Goal: Contribute content: Add original content to the website for others to see

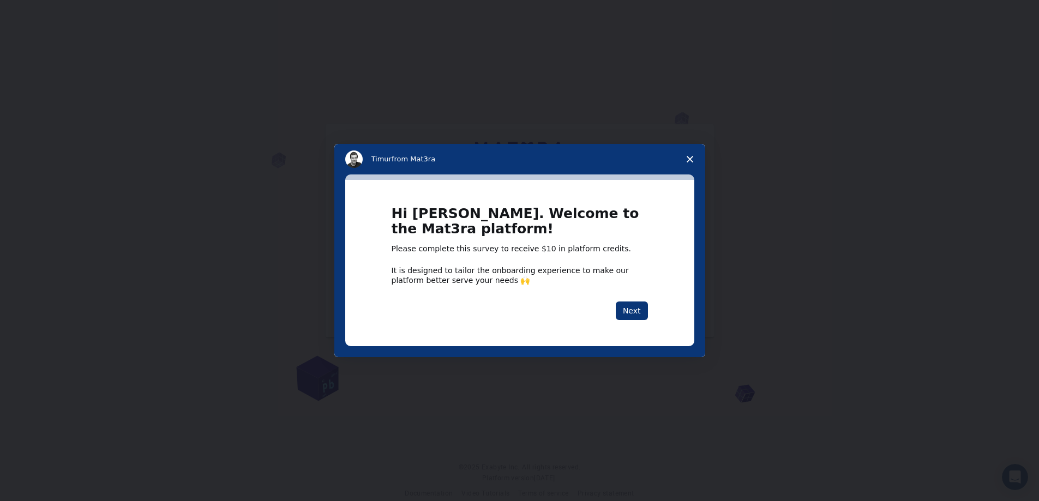
click at [693, 159] on span "Close survey" at bounding box center [690, 159] width 31 height 31
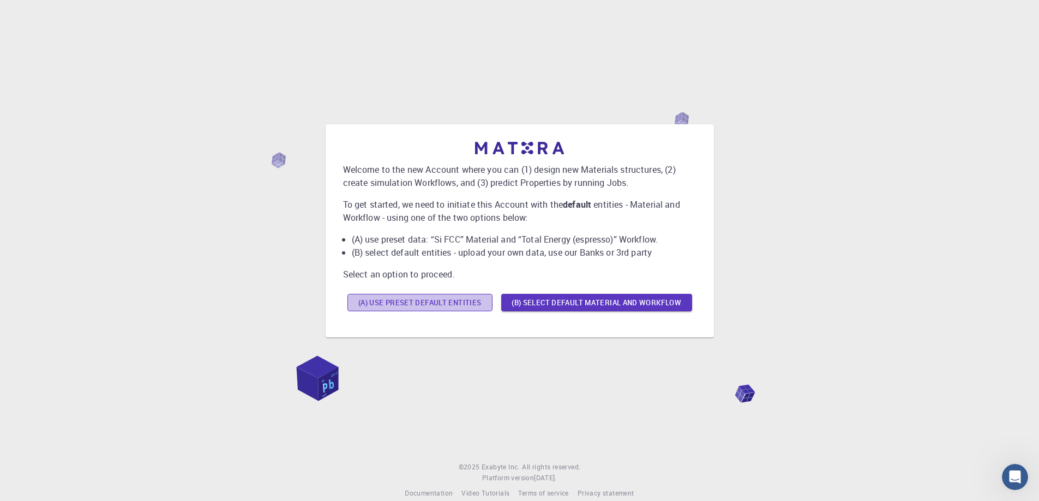
click at [463, 305] on button "(A) Use preset default entities" at bounding box center [419, 302] width 145 height 17
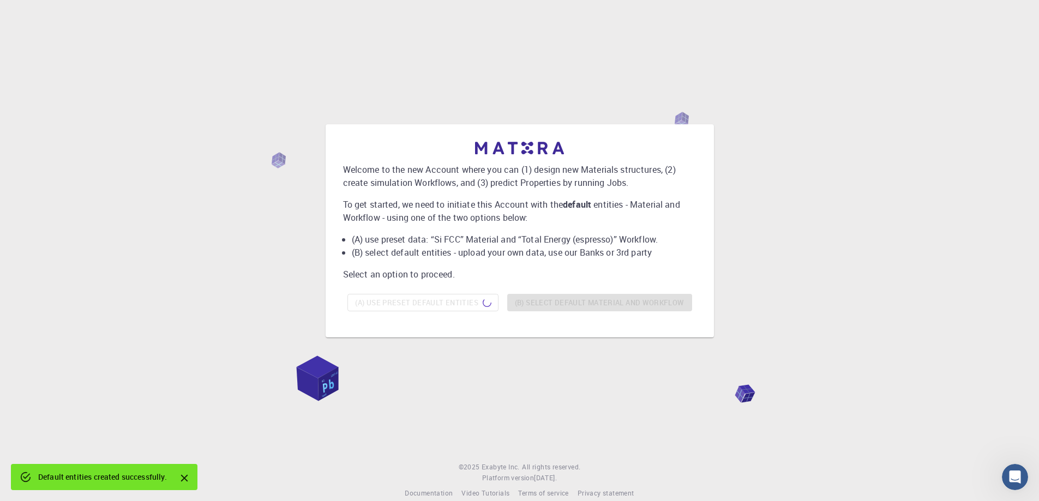
click at [574, 285] on div "Welcome to the new Account where you can (1) design new Materials structures, (…" at bounding box center [519, 229] width 353 height 174
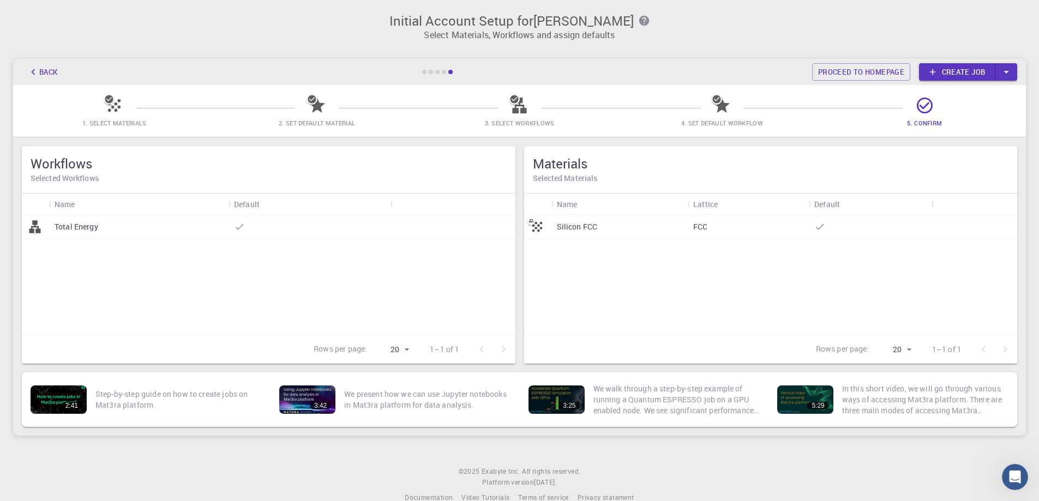
click at [960, 72] on link "Create job" at bounding box center [957, 71] width 76 height 17
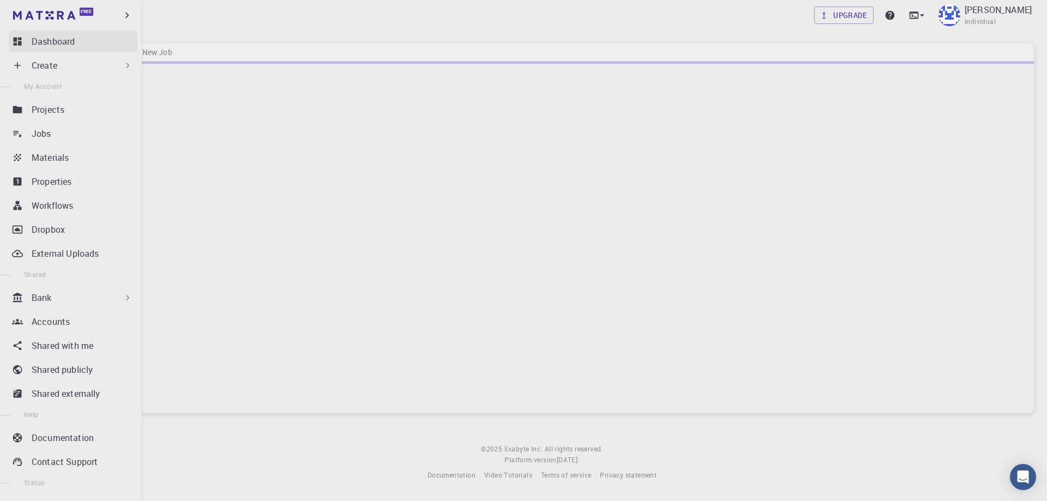
click at [51, 44] on p "Dashboard" at bounding box center [53, 41] width 43 height 13
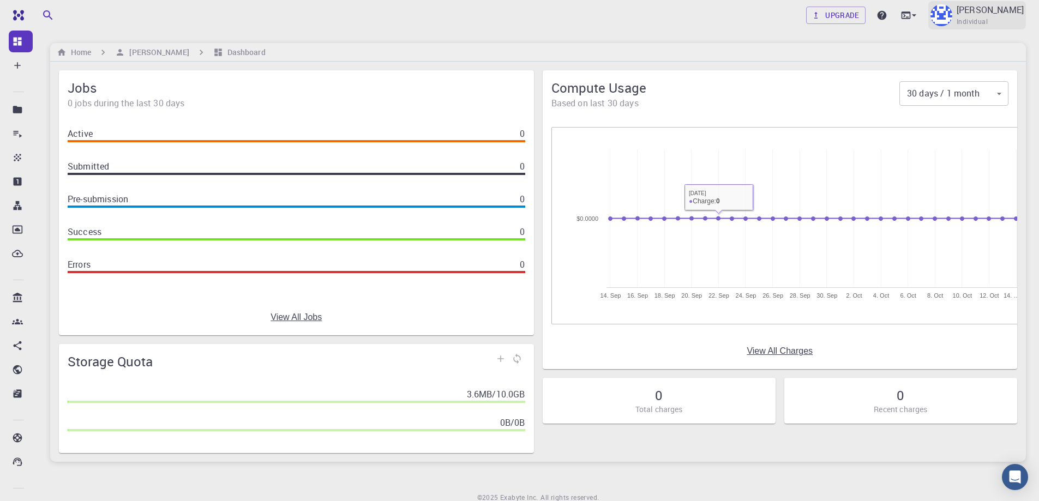
click at [950, 20] on div "[PERSON_NAME] Individual" at bounding box center [977, 15] width 98 height 28
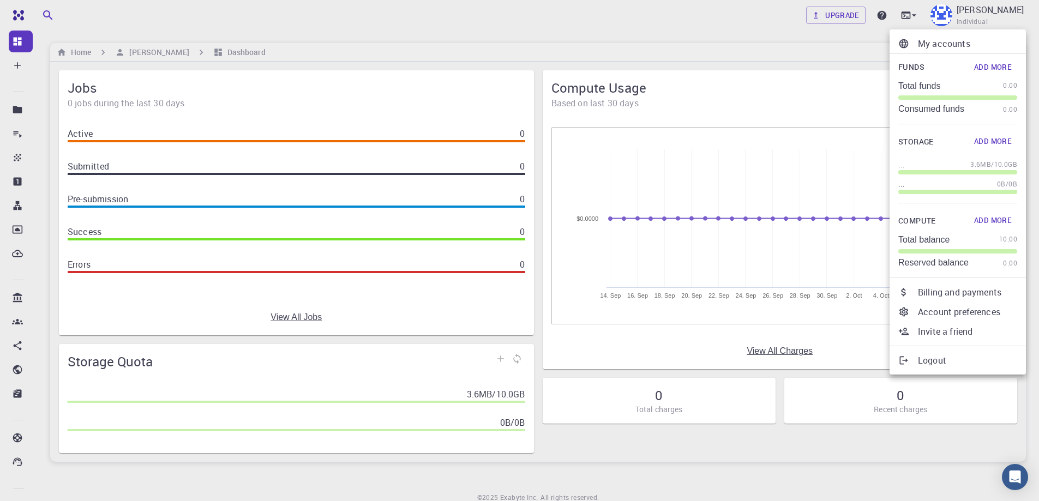
click at [601, 44] on div at bounding box center [519, 250] width 1039 height 501
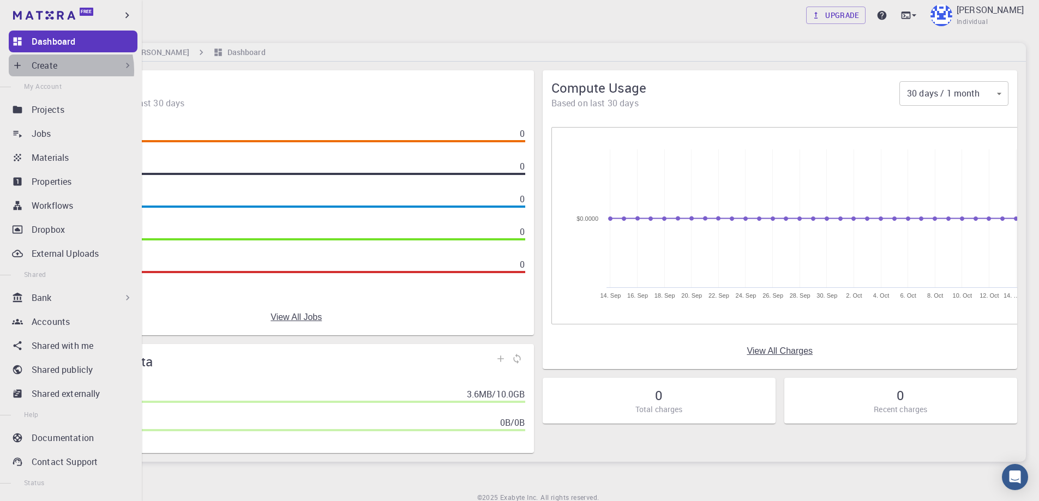
click at [55, 70] on p "Create" at bounding box center [45, 65] width 26 height 13
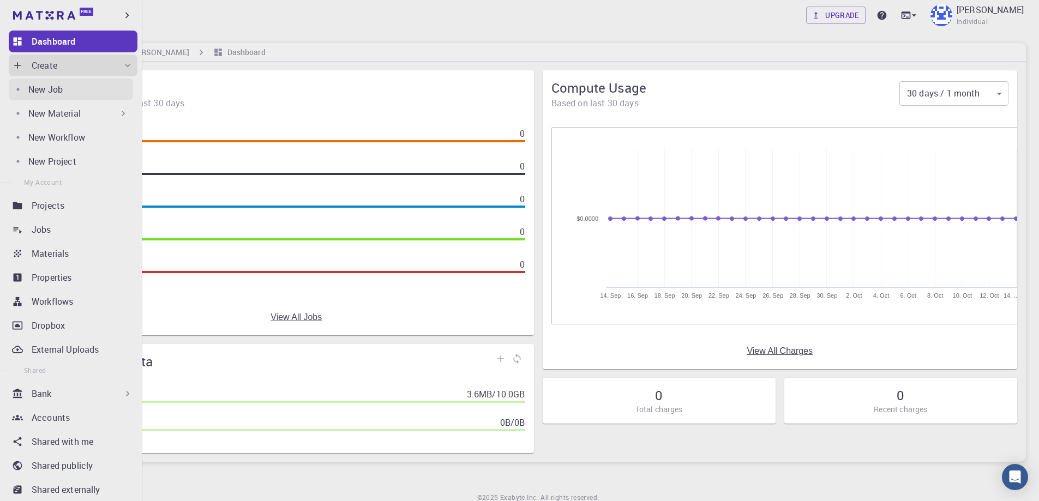
click at [55, 87] on p "New Job" at bounding box center [45, 89] width 34 height 13
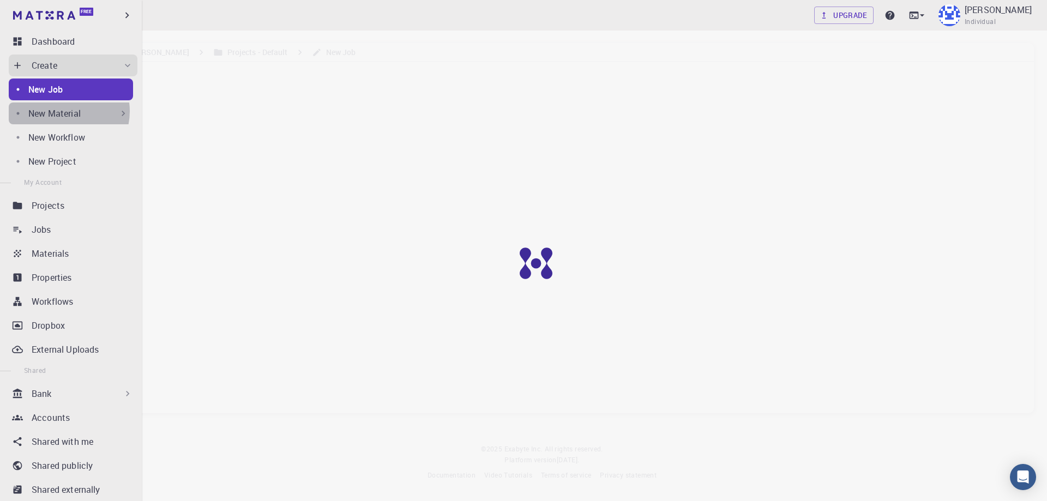
click at [64, 111] on p "New Material" at bounding box center [54, 113] width 52 height 13
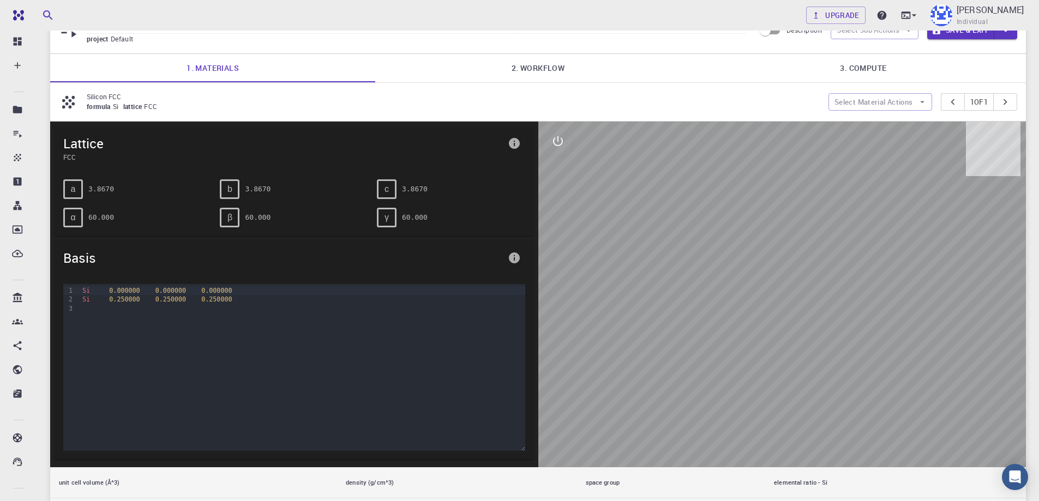
scroll to position [164, 0]
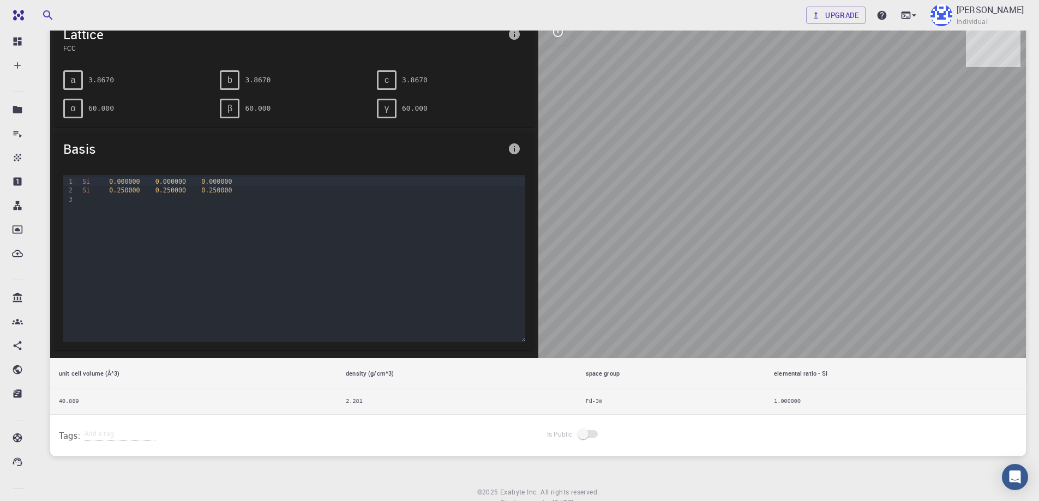
drag, startPoint x: 808, startPoint y: 253, endPoint x: 757, endPoint y: 250, distance: 50.8
click at [757, 250] on div at bounding box center [782, 186] width 488 height 346
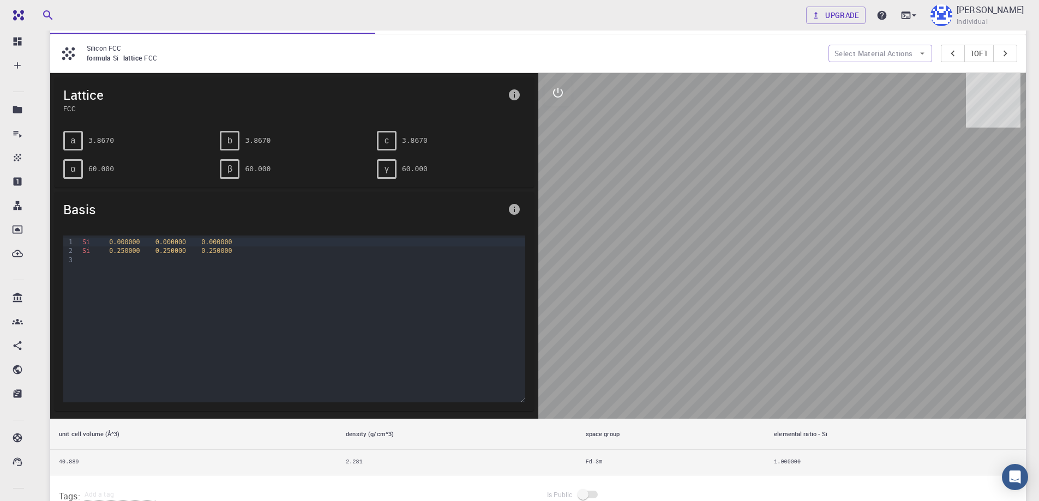
scroll to position [55, 0]
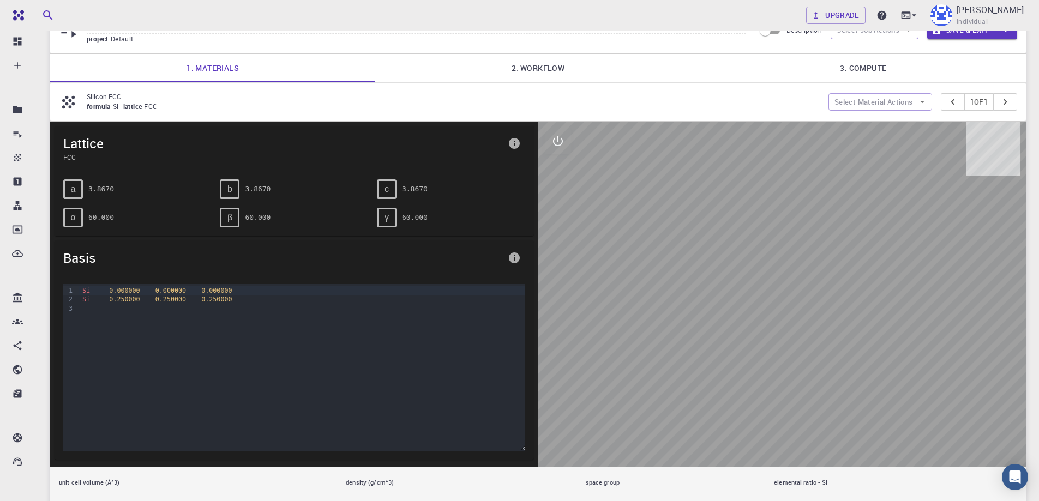
drag, startPoint x: 900, startPoint y: 298, endPoint x: 809, endPoint y: 304, distance: 90.7
click at [812, 303] on div at bounding box center [782, 295] width 488 height 346
drag, startPoint x: 799, startPoint y: 340, endPoint x: 766, endPoint y: 351, distance: 34.5
click at [783, 351] on div at bounding box center [782, 295] width 488 height 346
click at [94, 174] on div "a 3.8670" at bounding box center [133, 185] width 157 height 28
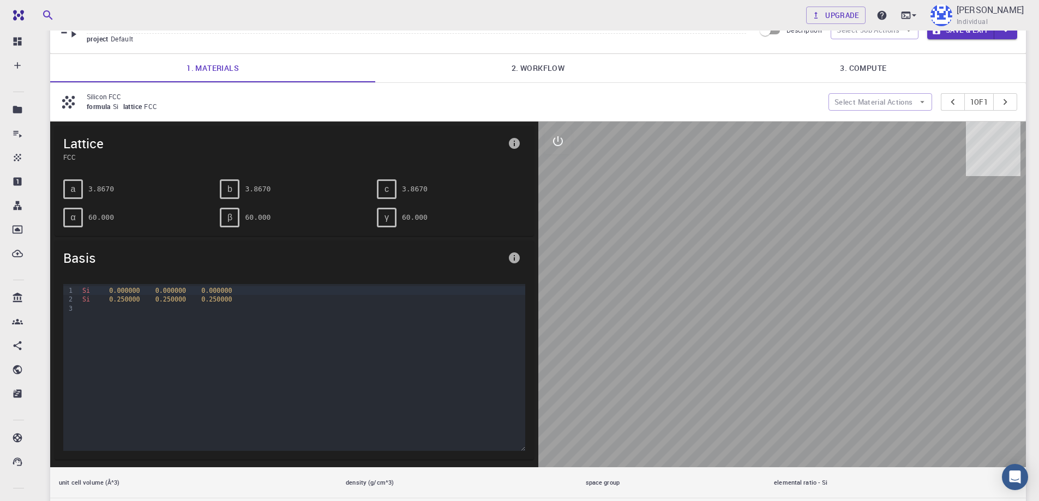
click at [64, 195] on div "a" at bounding box center [73, 189] width 20 height 20
click at [125, 300] on span "0.250000" at bounding box center [124, 300] width 31 height 8
click at [127, 291] on span "0.000000" at bounding box center [124, 291] width 31 height 8
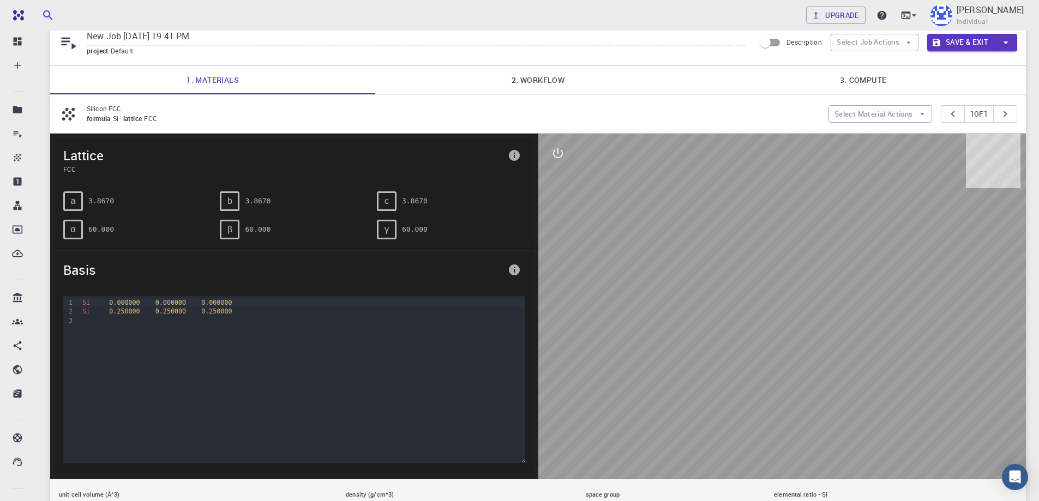
scroll to position [109, 0]
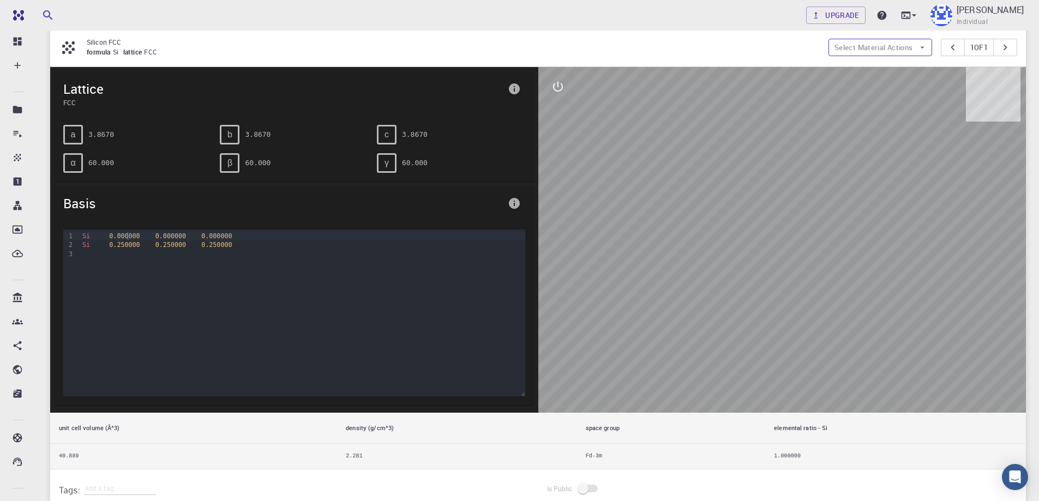
click at [890, 47] on button "Select Material Actions" at bounding box center [881, 47] width 104 height 17
click at [658, 212] on div at bounding box center [782, 240] width 488 height 346
click at [377, 131] on div "c" at bounding box center [387, 135] width 20 height 20
click at [389, 135] on div "c" at bounding box center [387, 135] width 20 height 20
click at [514, 205] on icon "info" at bounding box center [514, 203] width 13 height 13
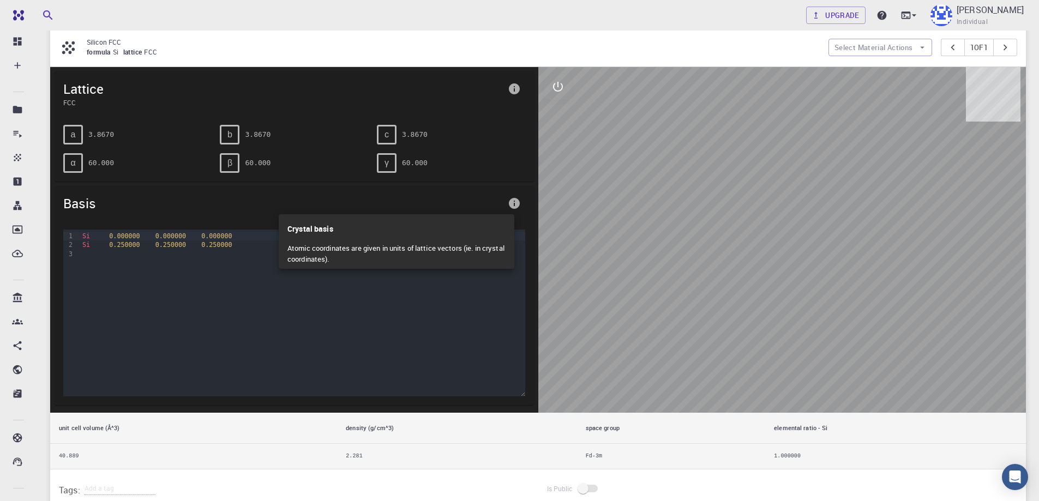
click at [820, 313] on div at bounding box center [519, 250] width 1039 height 501
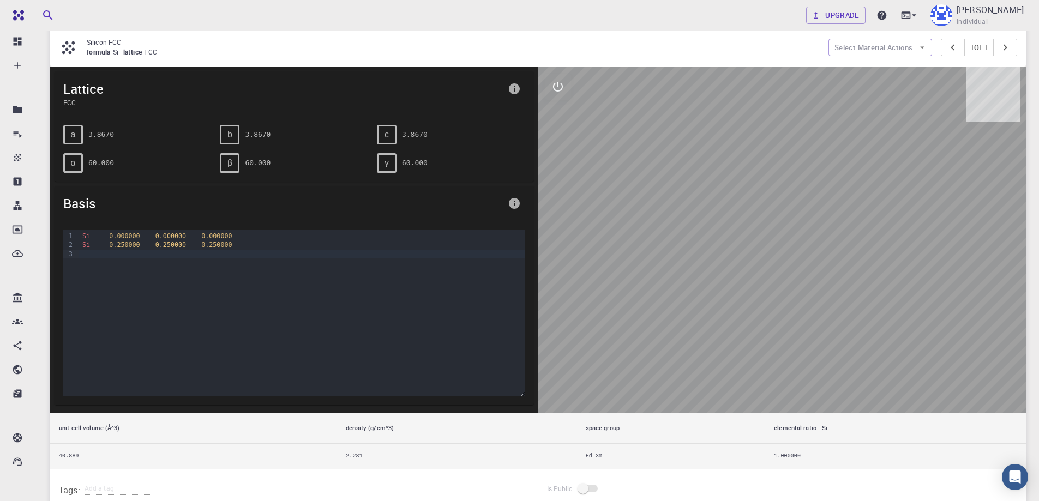
click at [83, 253] on div at bounding box center [302, 254] width 446 height 9
click at [88, 237] on span "Si" at bounding box center [86, 236] width 8 height 8
click at [99, 260] on div "Si 0.000000 0.000000 0.000000 Si 0.250000 0.250000 0.250000" at bounding box center [302, 284] width 446 height 109
click at [557, 88] on icon "interactive" at bounding box center [557, 86] width 13 height 13
click at [70, 133] on div "a" at bounding box center [73, 135] width 20 height 20
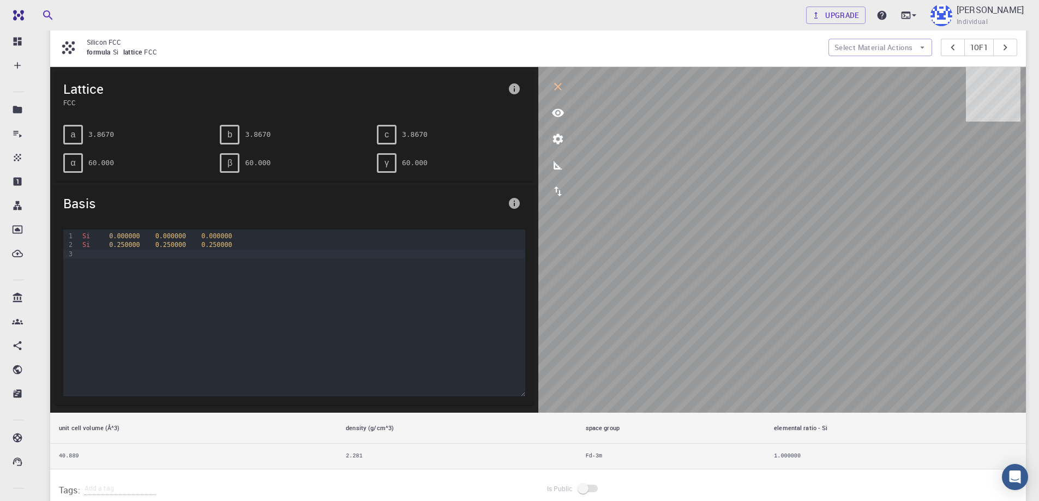
click at [83, 86] on span "Lattice" at bounding box center [283, 88] width 440 height 17
click at [562, 116] on icon "view" at bounding box center [557, 112] width 13 height 13
click at [975, 8] on p "[PERSON_NAME]" at bounding box center [990, 9] width 67 height 13
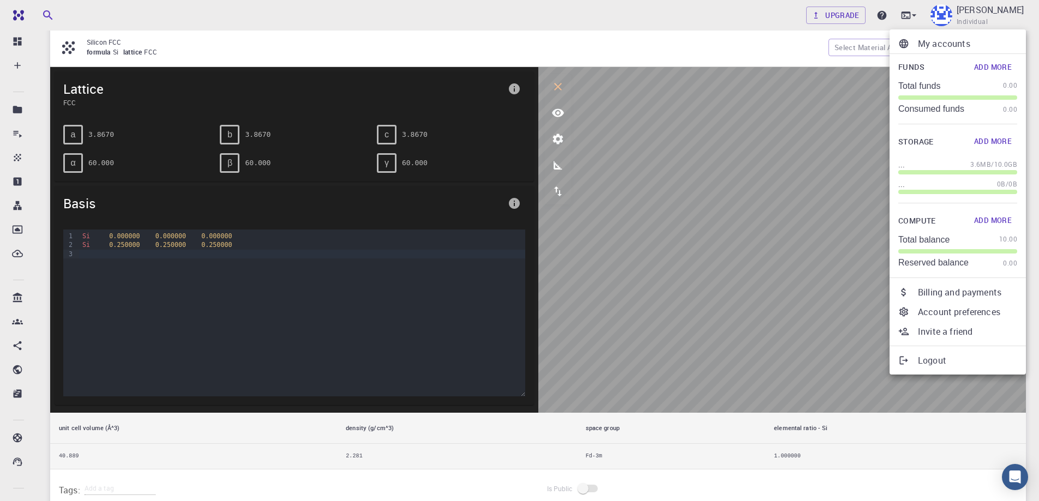
click at [947, 357] on p "Logout" at bounding box center [967, 360] width 99 height 13
